Goal: Information Seeking & Learning: Learn about a topic

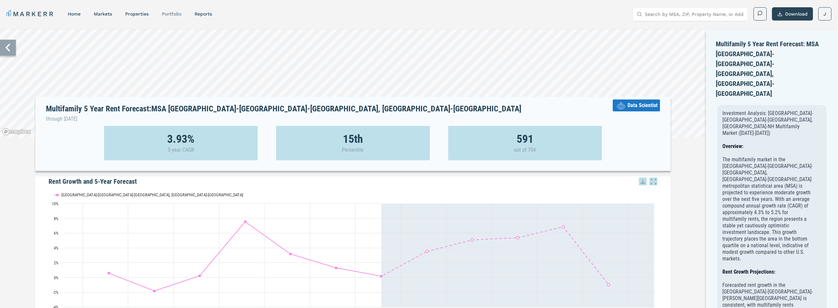
click at [171, 16] on link "Portfolio" at bounding box center [171, 13] width 19 height 5
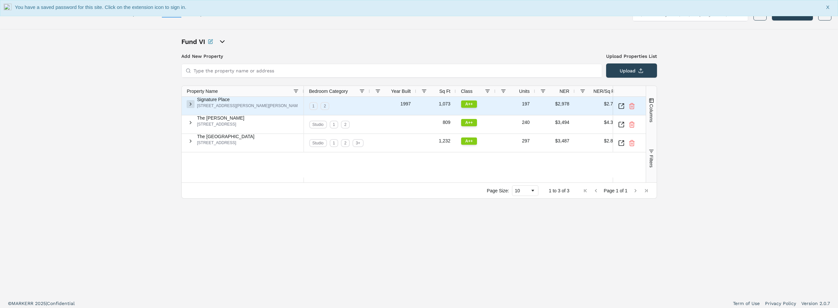
click at [190, 107] on span at bounding box center [190, 103] width 5 height 5
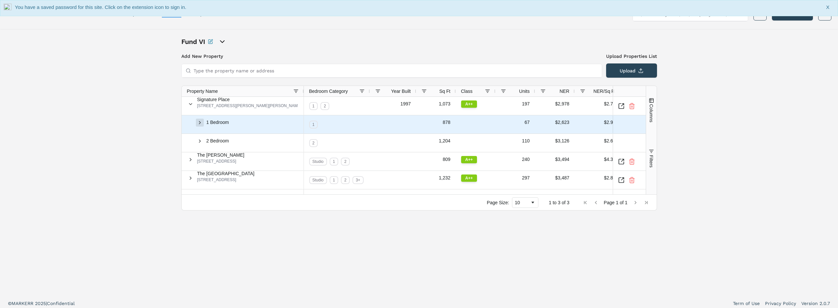
click at [202, 125] on span at bounding box center [199, 122] width 5 height 5
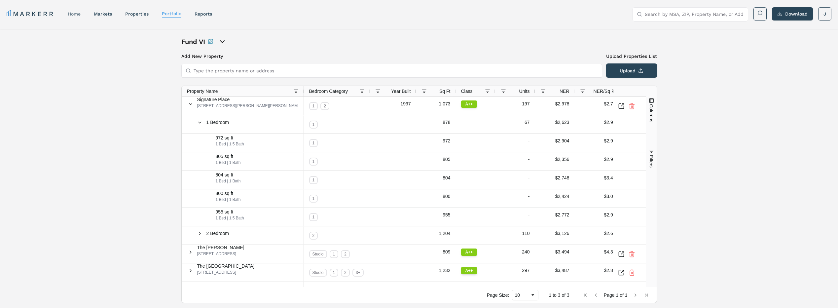
click at [72, 14] on link "home" at bounding box center [74, 13] width 13 height 5
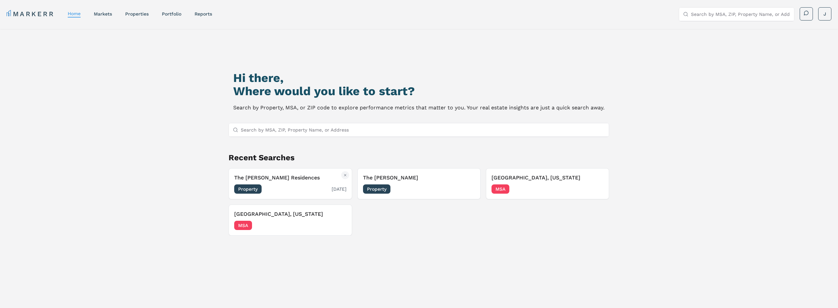
click at [264, 170] on button "The [PERSON_NAME] Seaport Residences Property [DATE]" at bounding box center [290, 183] width 123 height 31
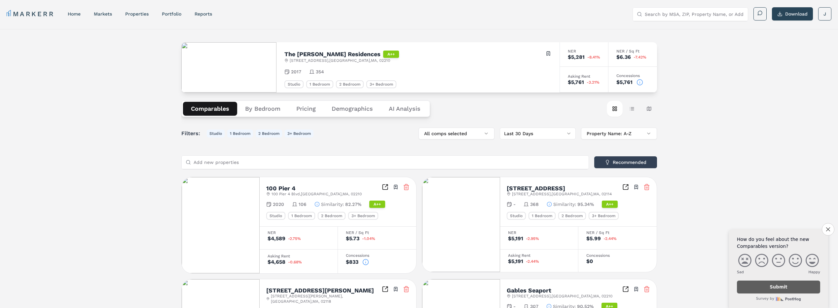
click at [298, 109] on button "Pricing" at bounding box center [305, 109] width 35 height 14
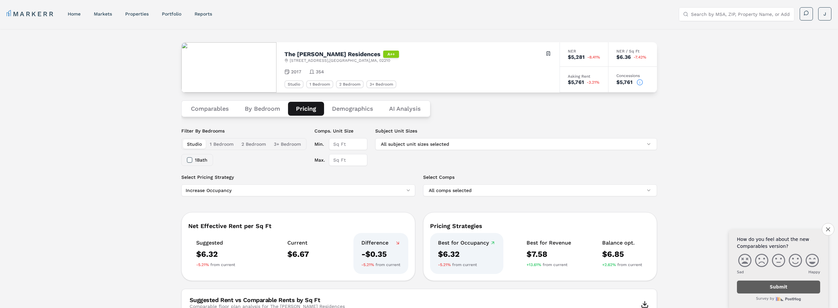
drag, startPoint x: 358, startPoint y: 107, endPoint x: 414, endPoint y: 117, distance: 56.7
click at [358, 106] on button "Demographics" at bounding box center [352, 109] width 57 height 14
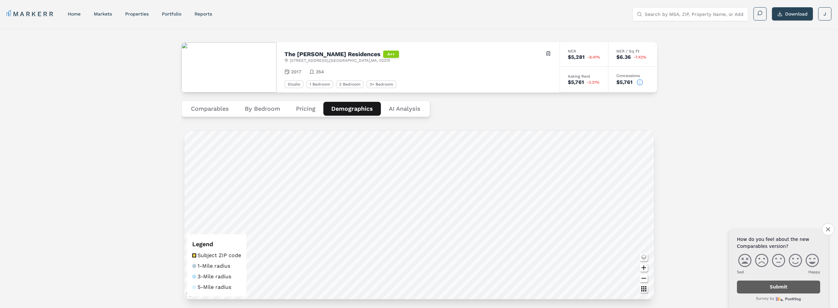
click at [405, 107] on Analysis "AI Analysis" at bounding box center [405, 109] width 48 height 14
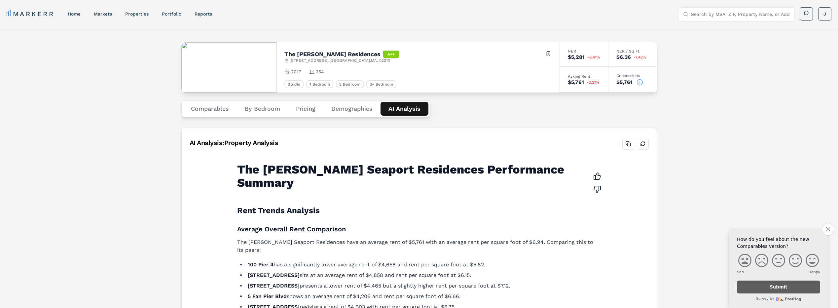
click at [215, 105] on button "Comparables" at bounding box center [210, 109] width 54 height 14
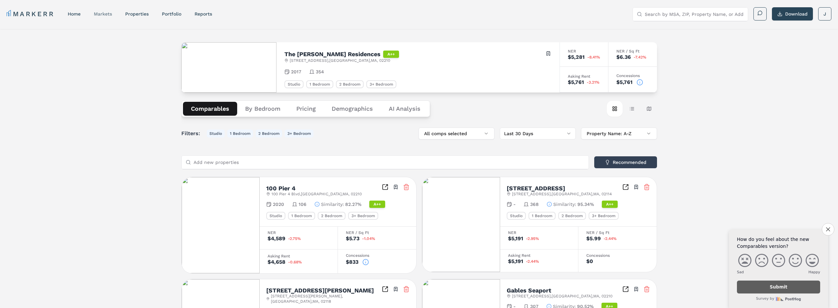
click at [106, 15] on link "markets" at bounding box center [103, 13] width 18 height 5
